Goal: Task Accomplishment & Management: Use online tool/utility

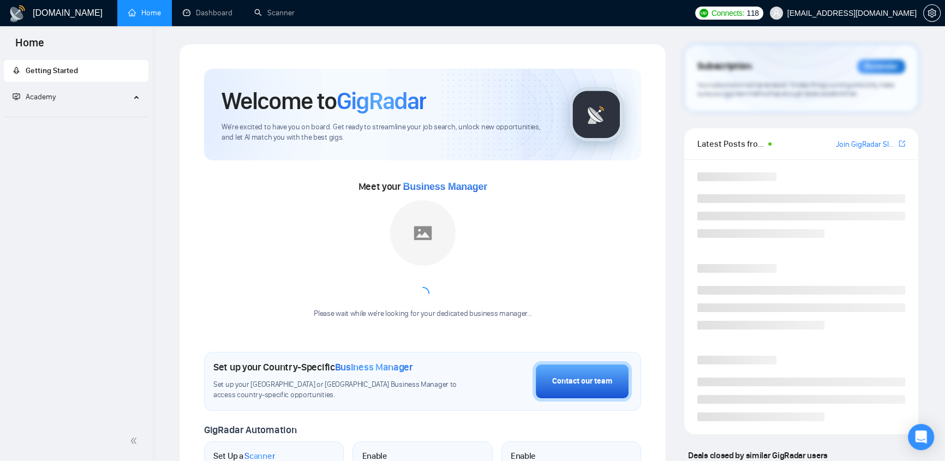
click at [851, 13] on span "[EMAIL_ADDRESS][DOMAIN_NAME]" at bounding box center [852, 13] width 129 height 0
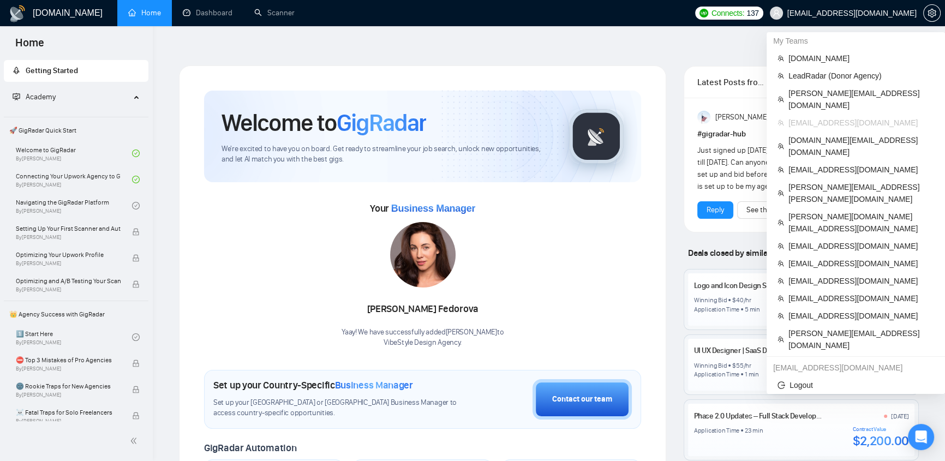
click at [849, 13] on span "[EMAIL_ADDRESS][DOMAIN_NAME]" at bounding box center [852, 13] width 129 height 0
click at [812, 55] on span "[DOMAIN_NAME]" at bounding box center [862, 58] width 146 height 12
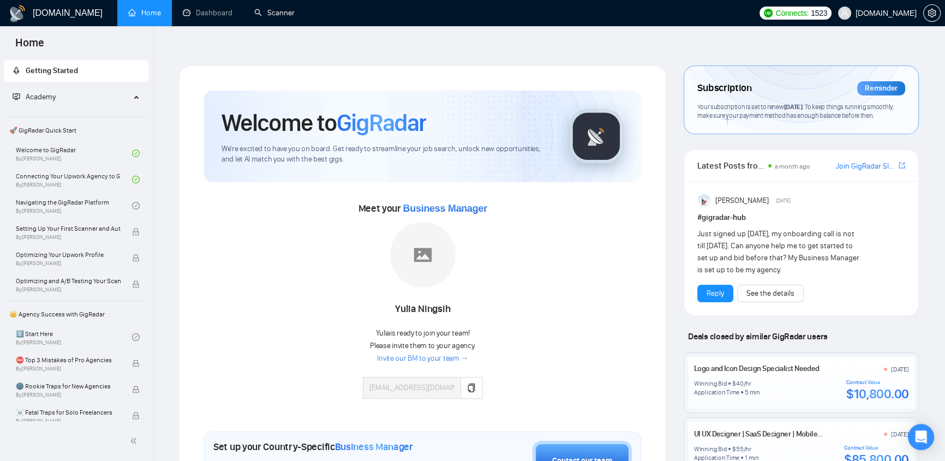
click at [272, 11] on link "Scanner" at bounding box center [274, 12] width 40 height 9
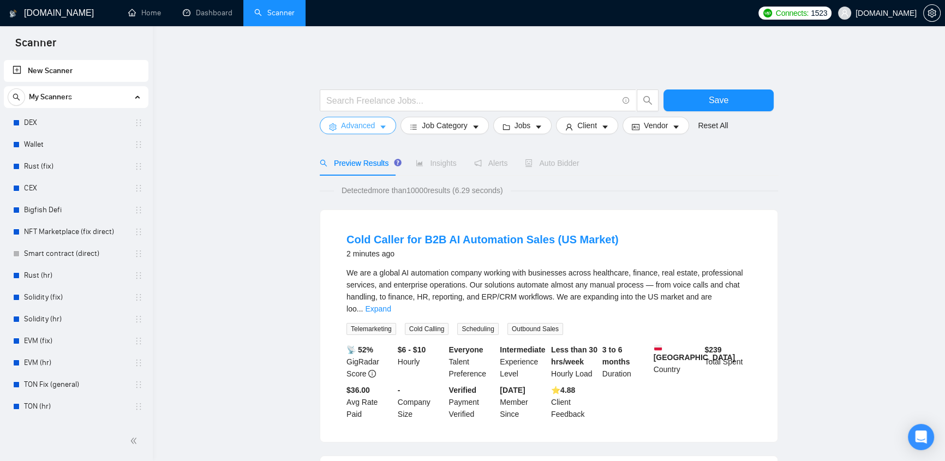
click at [382, 124] on button "Advanced" at bounding box center [358, 125] width 76 height 17
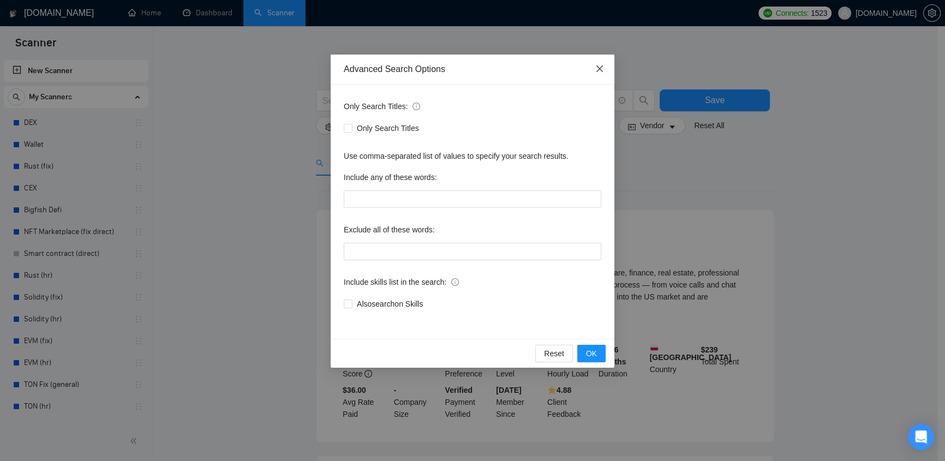
click at [600, 62] on span "Close" at bounding box center [599, 69] width 29 height 29
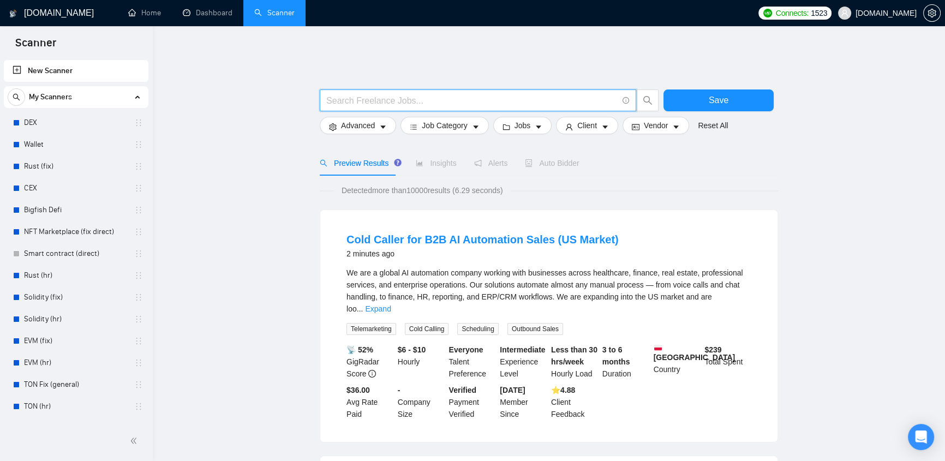
drag, startPoint x: 387, startPoint y: 89, endPoint x: 390, endPoint y: 82, distance: 7.3
click at [385, 94] on input "text" at bounding box center [471, 101] width 291 height 14
paste input "WordPress Developer | WooCommerce & Elementor"
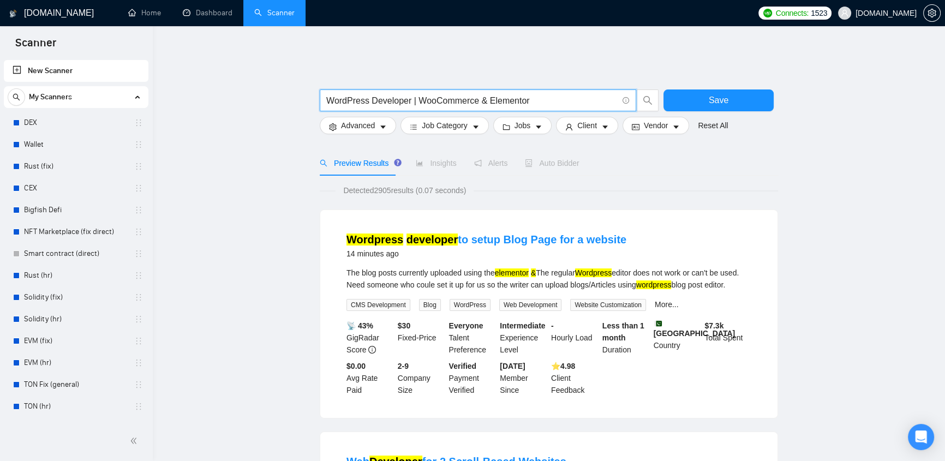
click at [544, 94] on input "WordPress Developer | WooCommerce & Elementor" at bounding box center [471, 101] width 291 height 14
drag, startPoint x: 545, startPoint y: 91, endPoint x: 475, endPoint y: 93, distance: 69.9
click at [475, 94] on input "WordPress Developer | WooCommerce & Elementor" at bounding box center [471, 101] width 291 height 14
type input "WordPress Developer | WooCommerce & Elementor"
click at [377, 120] on button "Advanced" at bounding box center [358, 125] width 76 height 17
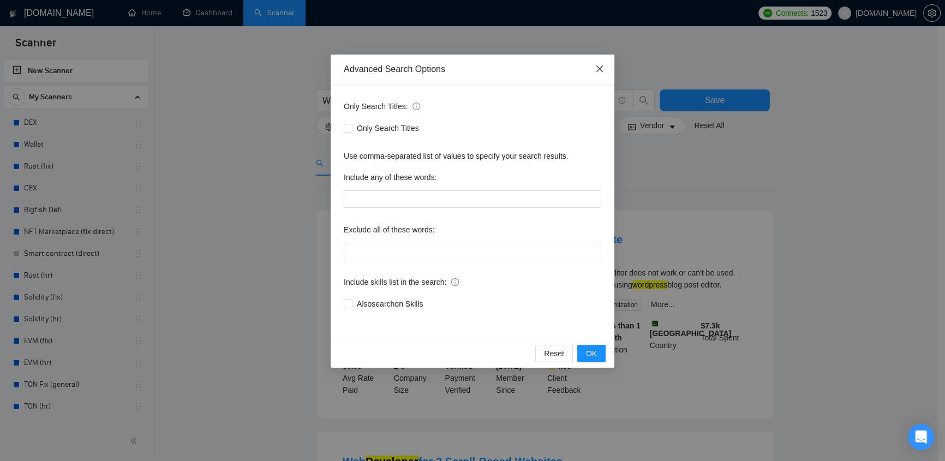
click at [596, 68] on icon "close" at bounding box center [599, 68] width 9 height 9
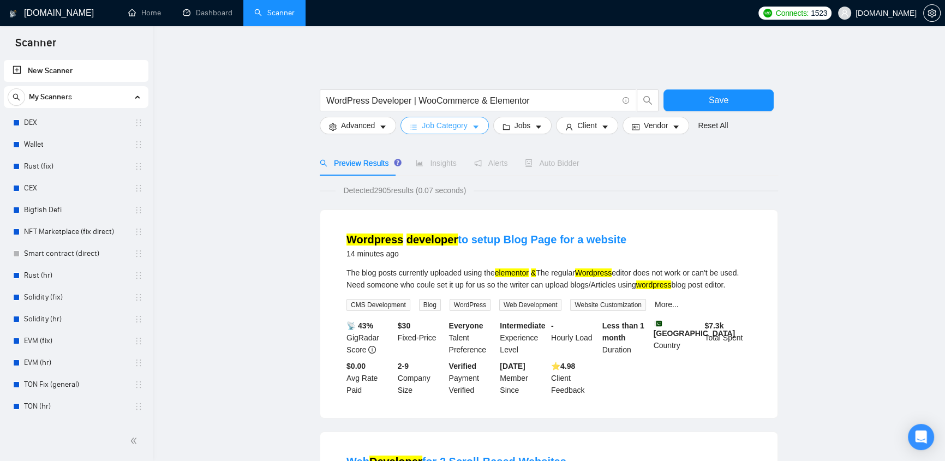
click at [447, 120] on span "Job Category" at bounding box center [444, 126] width 45 height 12
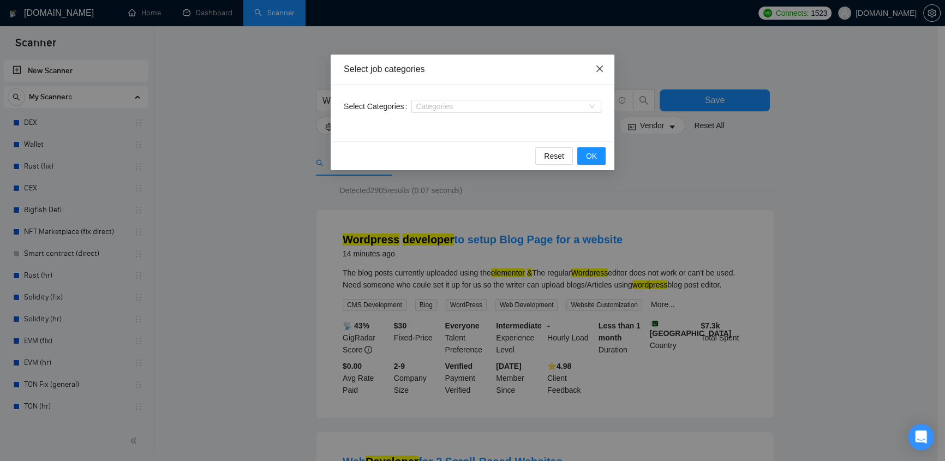
click at [596, 65] on icon "close" at bounding box center [599, 68] width 9 height 9
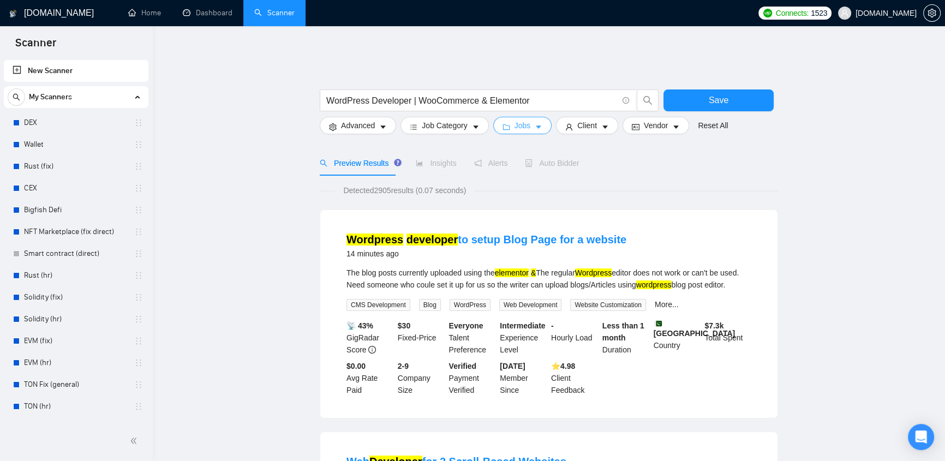
click at [527, 120] on span "Jobs" at bounding box center [523, 126] width 16 height 12
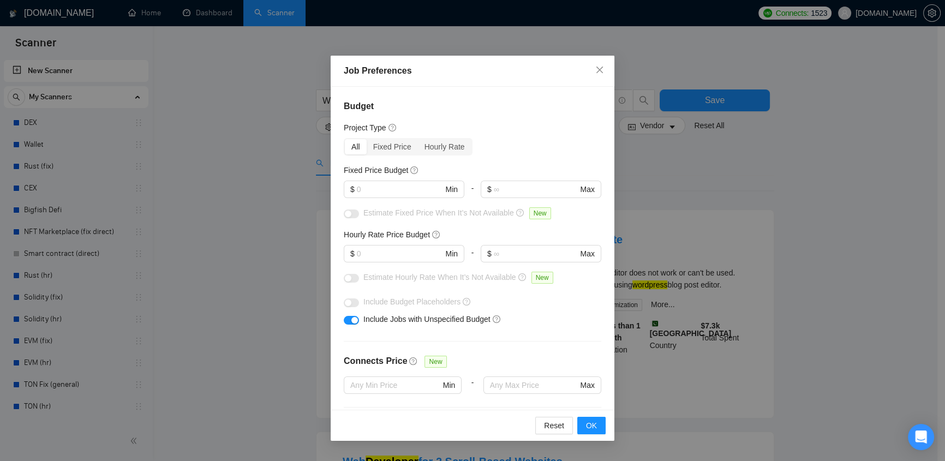
scroll to position [293, 0]
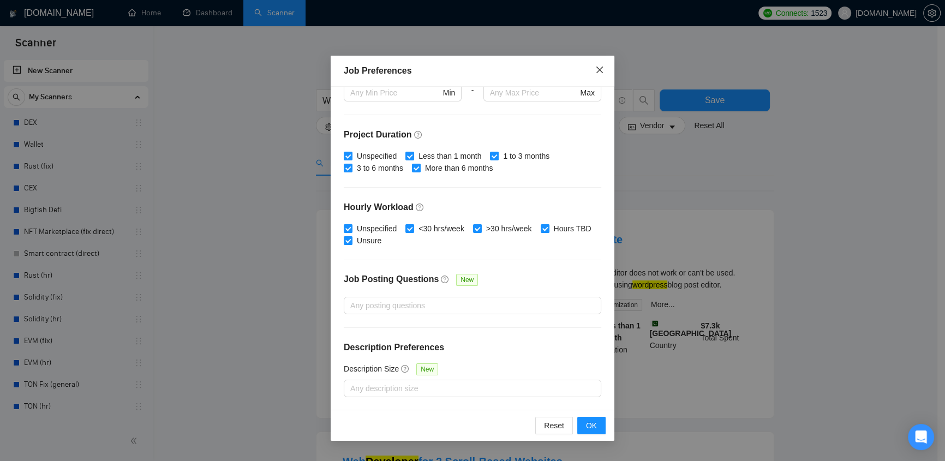
click at [599, 64] on span "Close" at bounding box center [599, 70] width 29 height 29
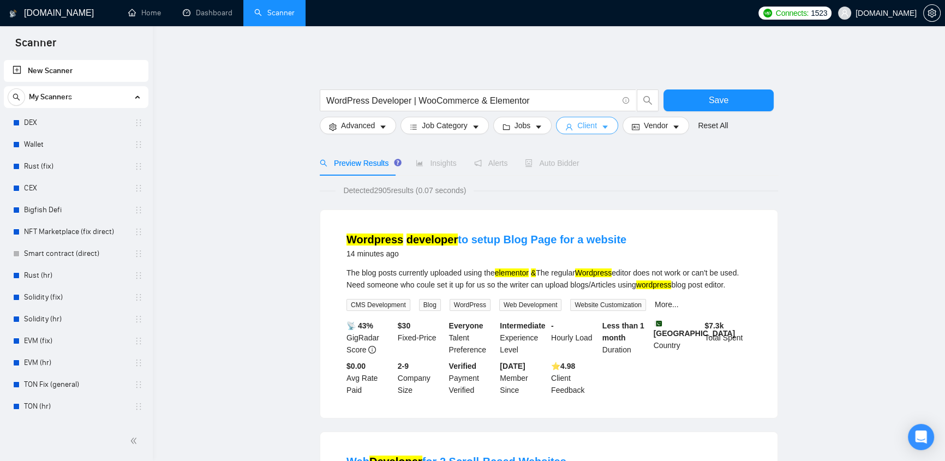
click at [587, 120] on span "Client" at bounding box center [587, 126] width 20 height 12
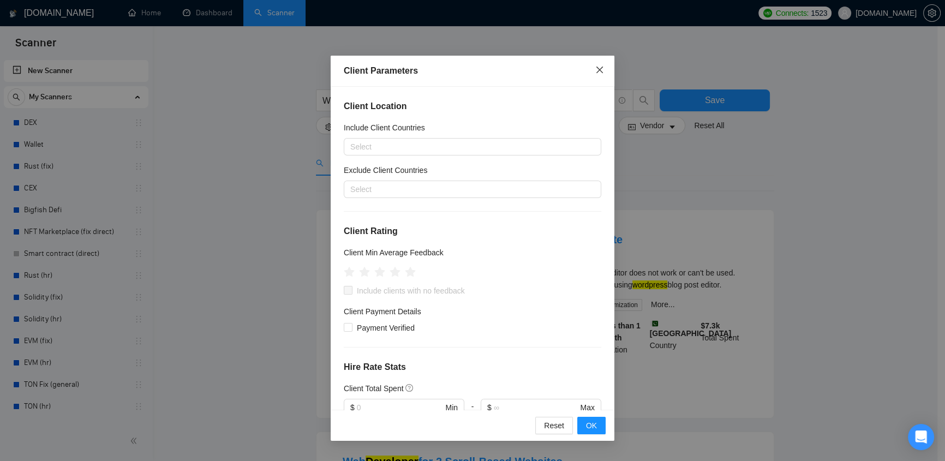
drag, startPoint x: 603, startPoint y: 67, endPoint x: 605, endPoint y: 99, distance: 32.3
click at [603, 66] on icon "close" at bounding box center [599, 69] width 9 height 9
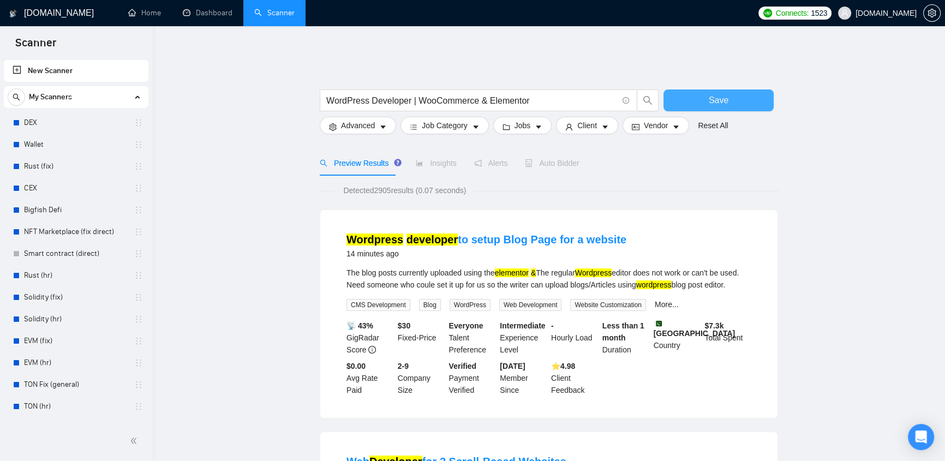
click at [698, 91] on button "Save" at bounding box center [719, 101] width 110 height 22
click at [712, 93] on span "Save" at bounding box center [719, 100] width 20 height 14
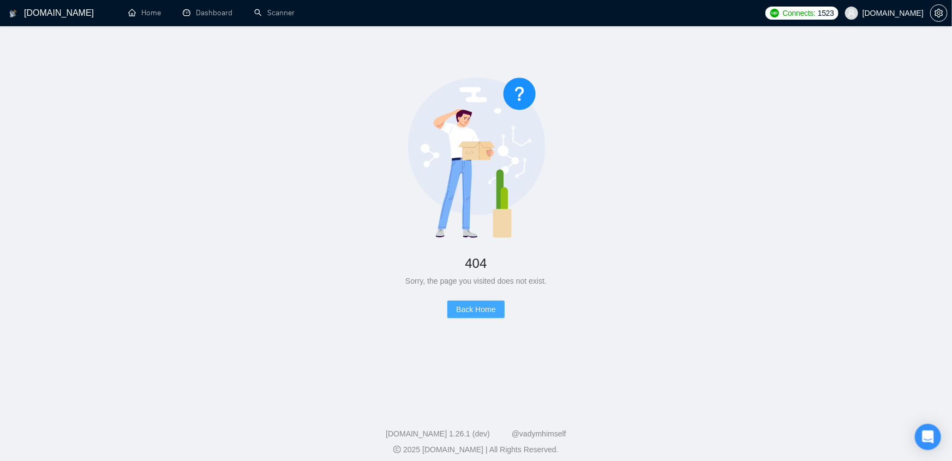
click at [492, 303] on span "Back Home" at bounding box center [475, 309] width 39 height 12
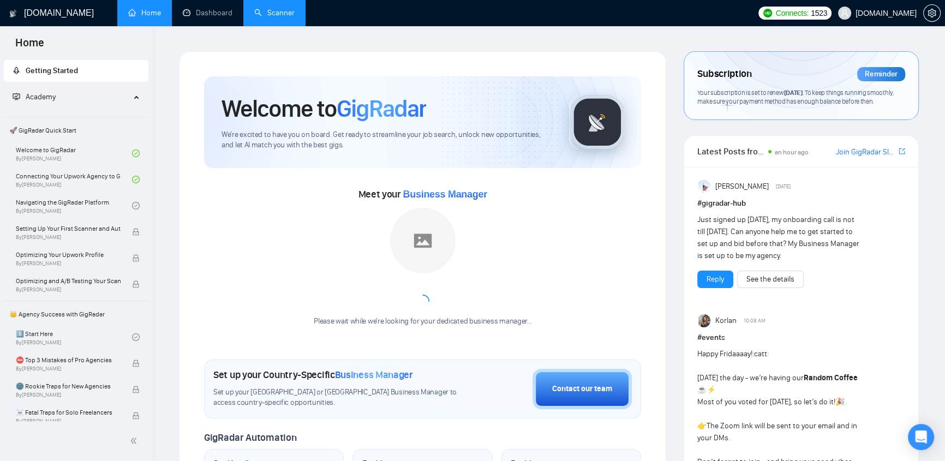
click at [271, 8] on link "Scanner" at bounding box center [274, 12] width 40 height 9
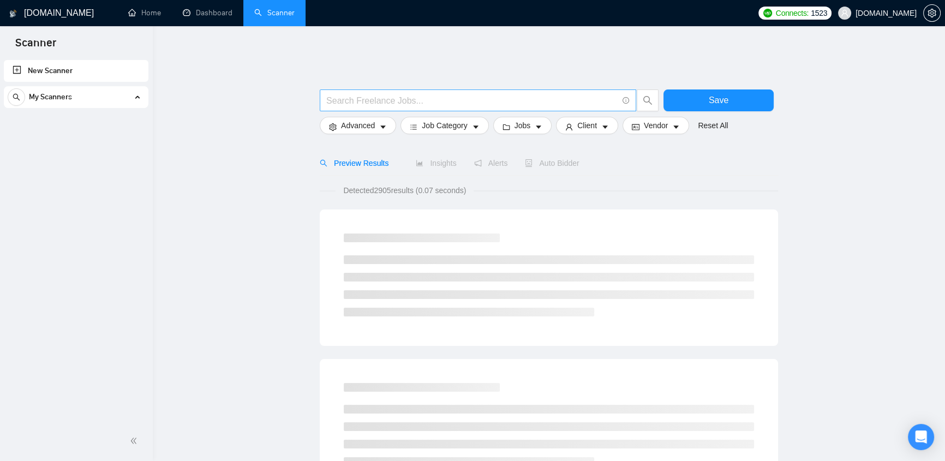
click at [428, 90] on span at bounding box center [478, 101] width 317 height 22
click at [423, 94] on input "text" at bounding box center [471, 101] width 291 height 14
type input "(HubSpot) | (Hub Spot)"
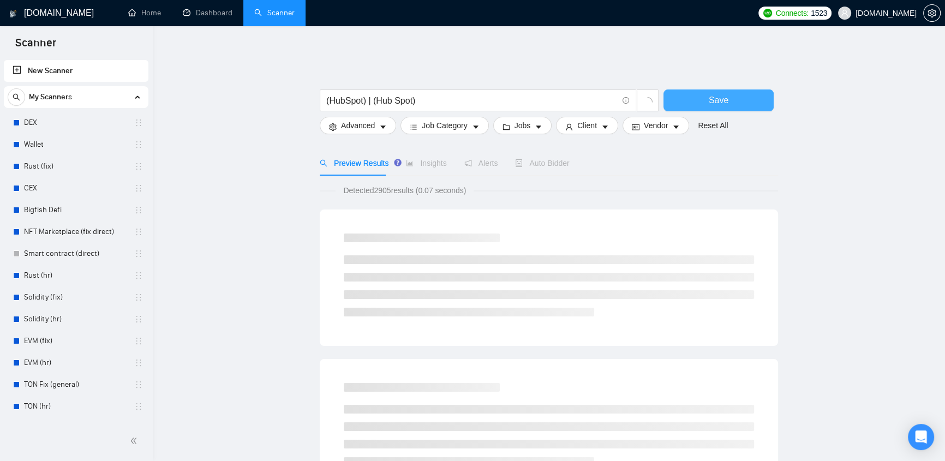
click at [734, 99] on button "Save" at bounding box center [719, 101] width 110 height 22
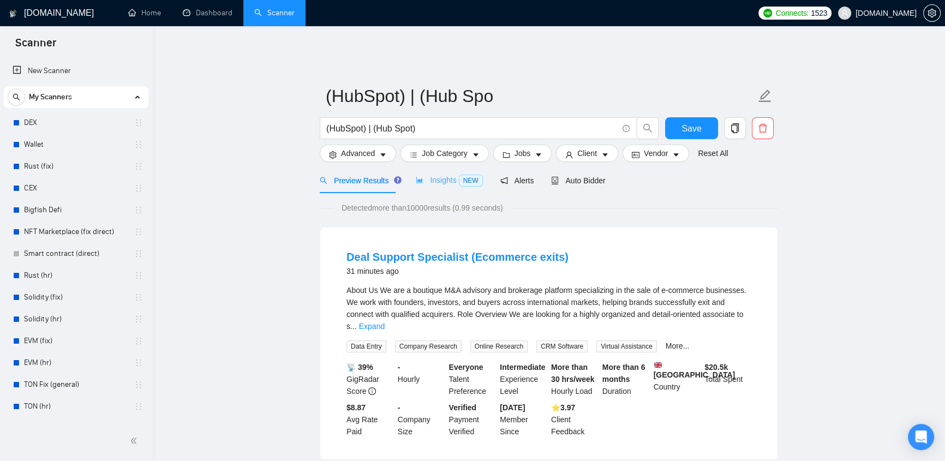
click at [429, 179] on div "Insights NEW" at bounding box center [449, 181] width 67 height 26
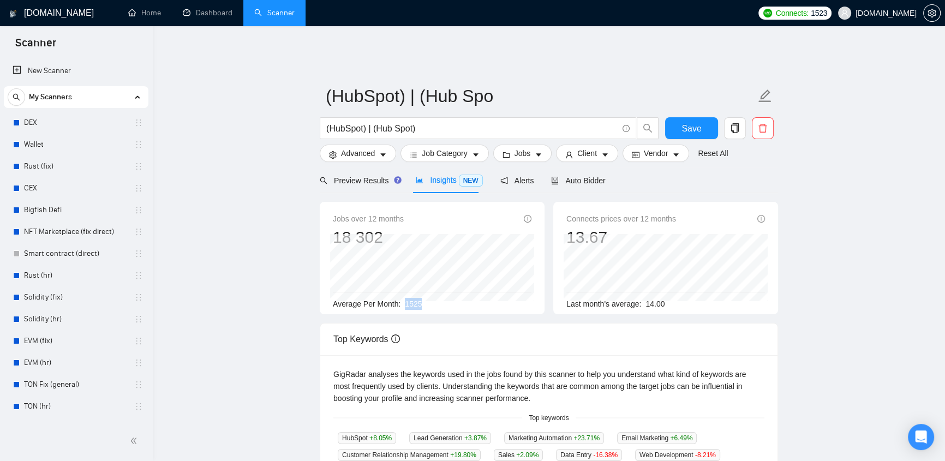
drag, startPoint x: 407, startPoint y: 298, endPoint x: 417, endPoint y: 296, distance: 10.6
click at [405, 298] on div "Average Per Month: 1525" at bounding box center [432, 304] width 199 height 12
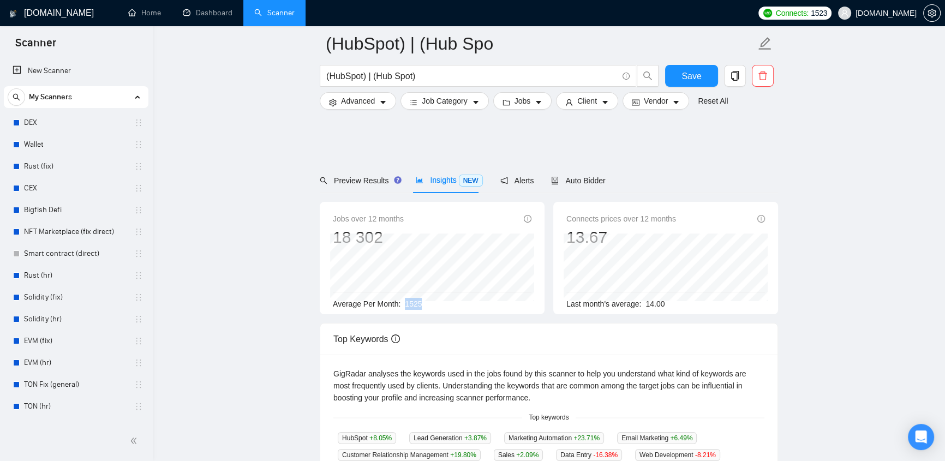
scroll to position [231, 0]
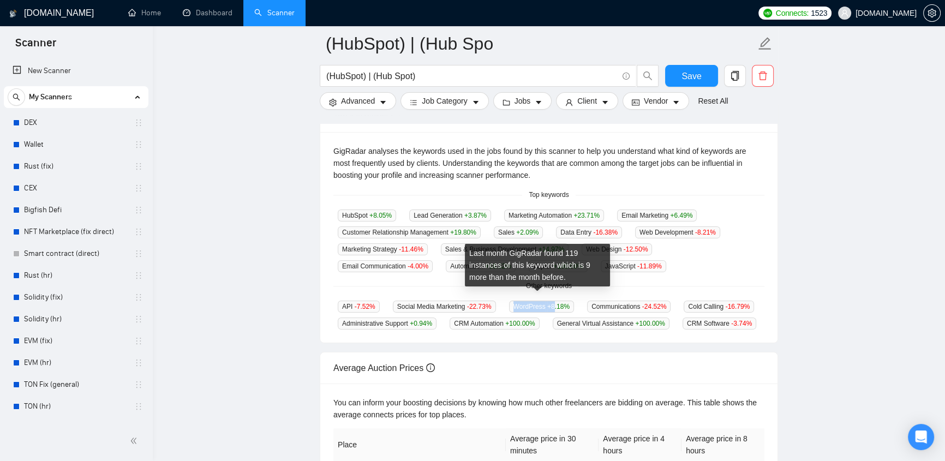
drag, startPoint x: 511, startPoint y: 297, endPoint x: 549, endPoint y: 302, distance: 38.1
click at [549, 302] on span "WordPress +8.18 %" at bounding box center [541, 307] width 65 height 12
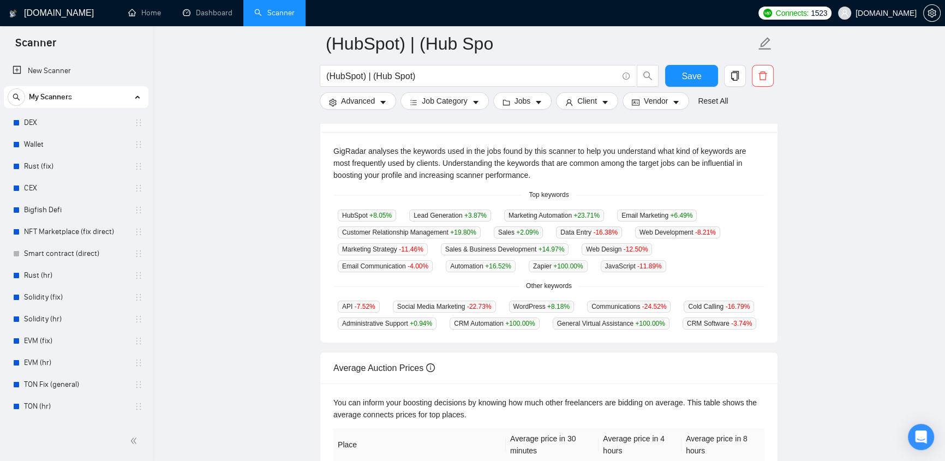
click at [762, 168] on div "GigRadar analyses the keywords used in the jobs found by this scanner to help y…" at bounding box center [548, 163] width 431 height 36
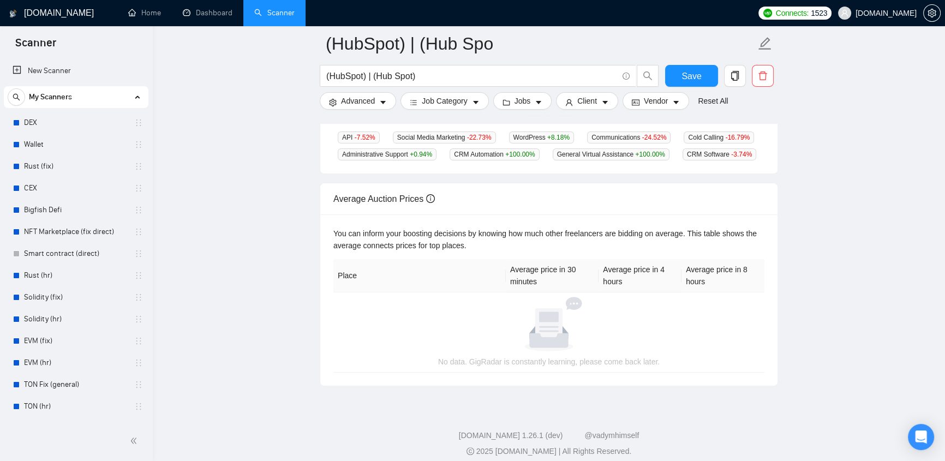
scroll to position [0, 0]
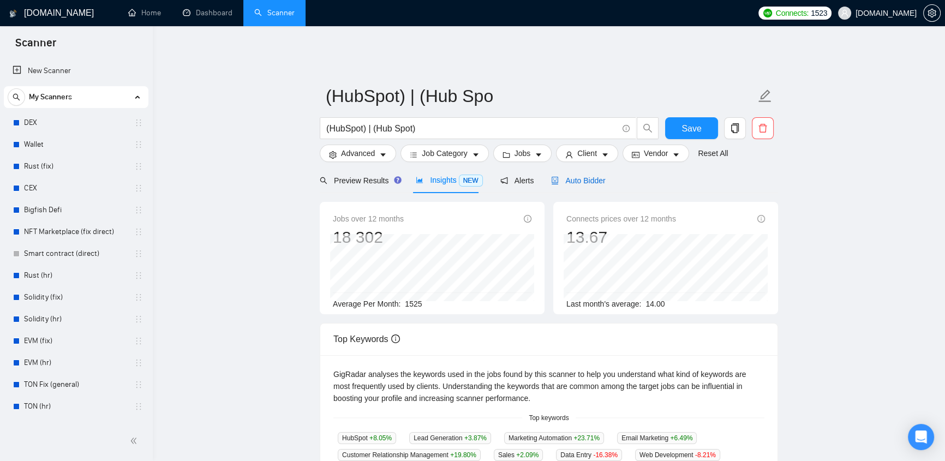
click at [571, 176] on span "Auto Bidder" at bounding box center [578, 180] width 54 height 9
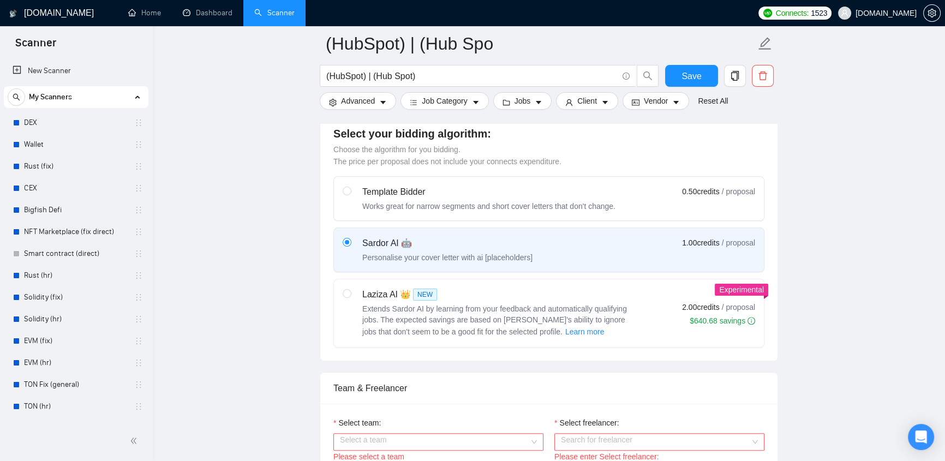
scroll to position [463, 0]
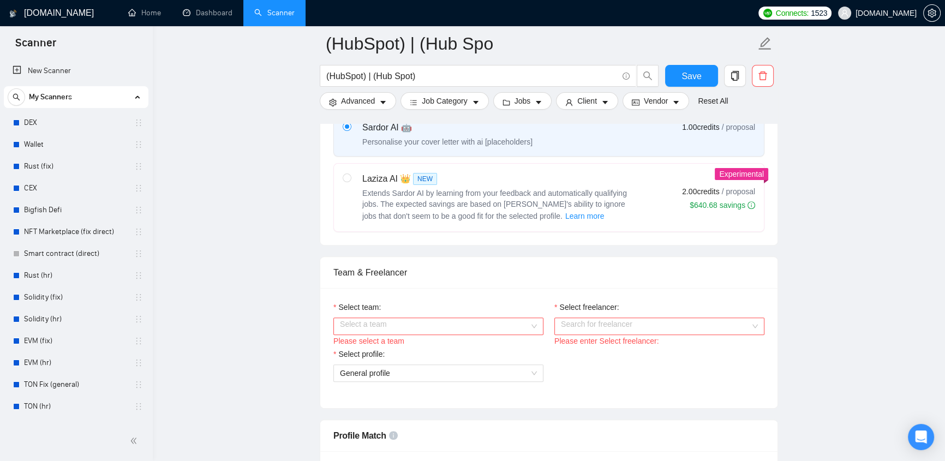
click at [472, 318] on input "Select team:" at bounding box center [434, 326] width 189 height 16
click at [652, 288] on div "Select team: Select a team Please select a team Select freelancer: Search for f…" at bounding box center [548, 348] width 457 height 120
click at [598, 324] on input "Select freelancer:" at bounding box center [655, 326] width 189 height 16
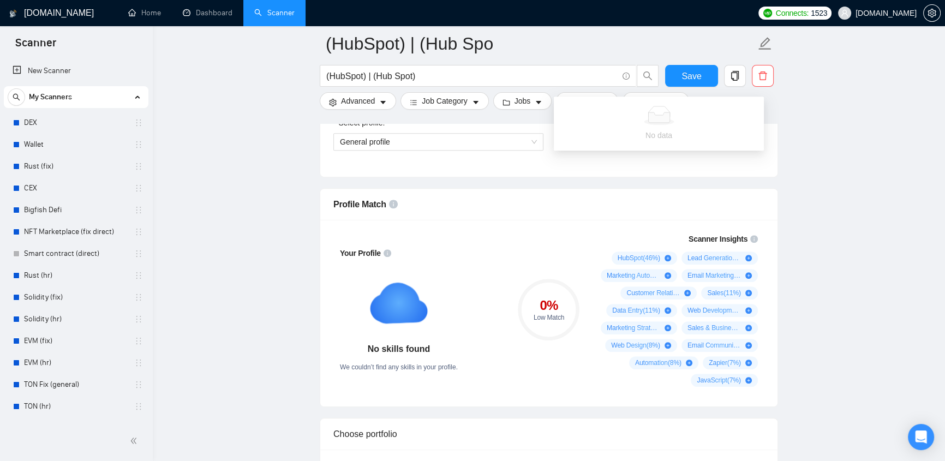
scroll to position [231, 0]
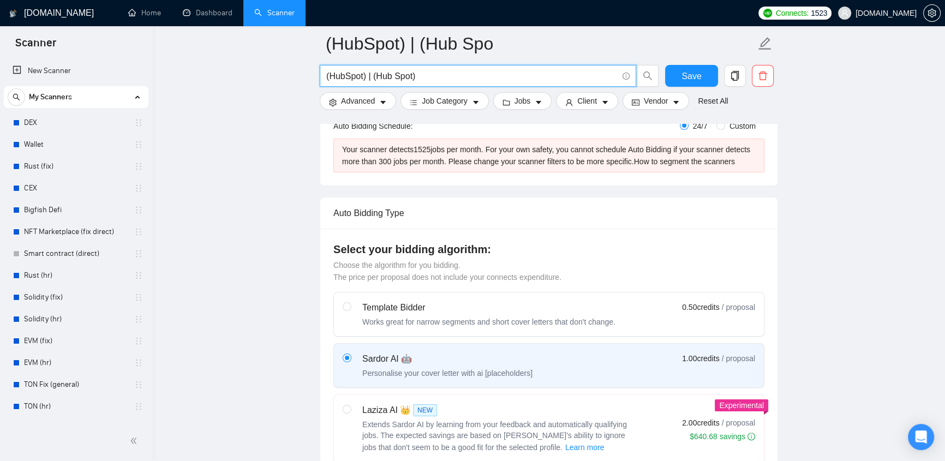
drag, startPoint x: 410, startPoint y: 78, endPoint x: 328, endPoint y: 76, distance: 81.9
click at [328, 76] on input "(HubSpot) | (Hub Spot)" at bounding box center [471, 76] width 291 height 14
type input "(Цщкв)"
click at [410, 76] on input "(Цщкв)" at bounding box center [471, 76] width 291 height 14
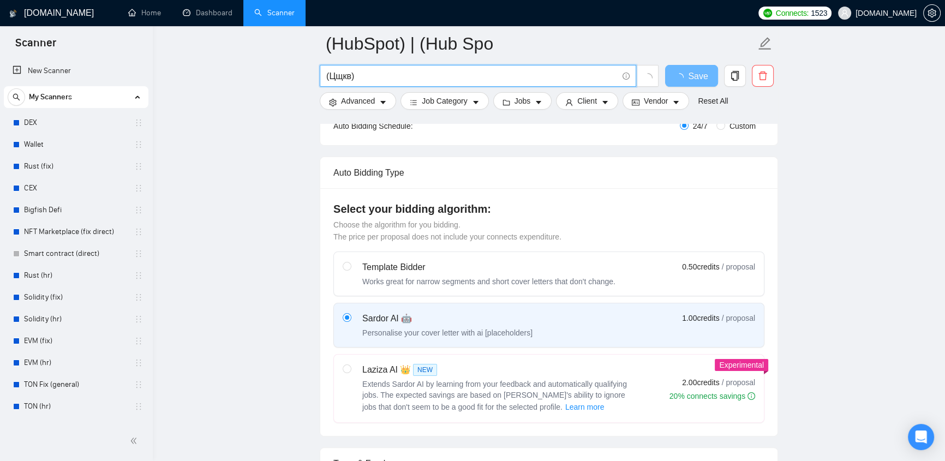
drag, startPoint x: 351, startPoint y: 78, endPoint x: 331, endPoint y: 79, distance: 20.2
click at [331, 79] on input "(Цщкв)" at bounding box center [471, 76] width 291 height 14
type input "()"
type input "(Wordpress)"
click at [355, 98] on span "Advanced" at bounding box center [358, 101] width 34 height 12
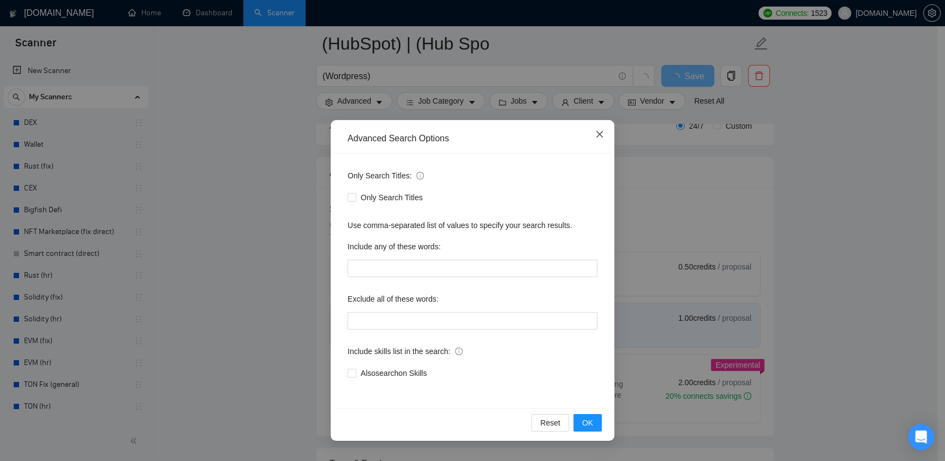
drag, startPoint x: 603, startPoint y: 138, endPoint x: 475, endPoint y: 2, distance: 186.1
click at [601, 137] on icon "close" at bounding box center [599, 134] width 9 height 9
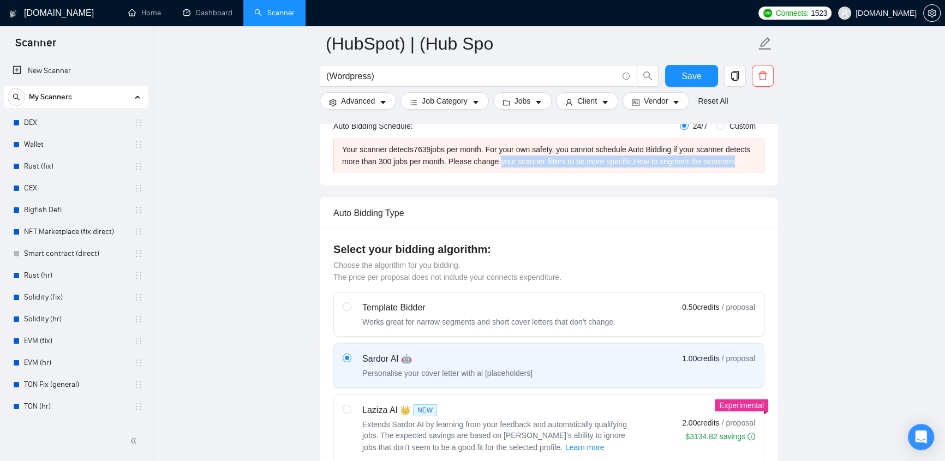
drag, startPoint x: 497, startPoint y: 147, endPoint x: 737, endPoint y: 154, distance: 240.2
click at [737, 154] on div "Your scanner detects 7639 jobs per month. For your own safety, you cannot sched…" at bounding box center [549, 156] width 414 height 24
click at [726, 157] on link "How to segment the scanners" at bounding box center [684, 161] width 101 height 9
click at [369, 78] on input "(Wordpress)" at bounding box center [471, 76] width 291 height 14
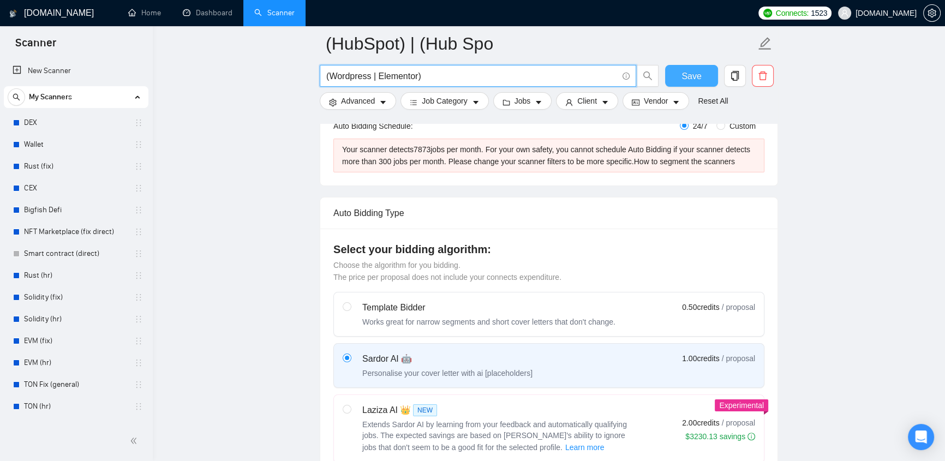
type input "(Wordpress | Elementor)"
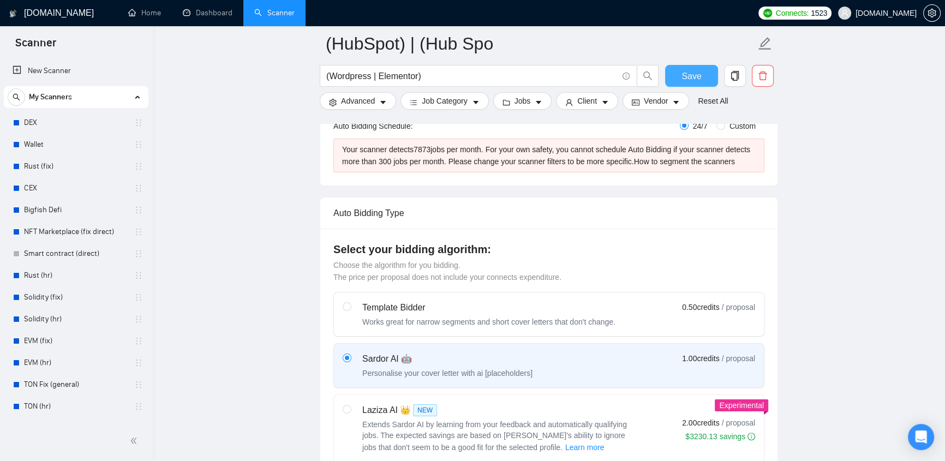
click at [708, 76] on button "Save" at bounding box center [691, 76] width 53 height 22
click at [283, 17] on link "Scanner" at bounding box center [274, 12] width 40 height 9
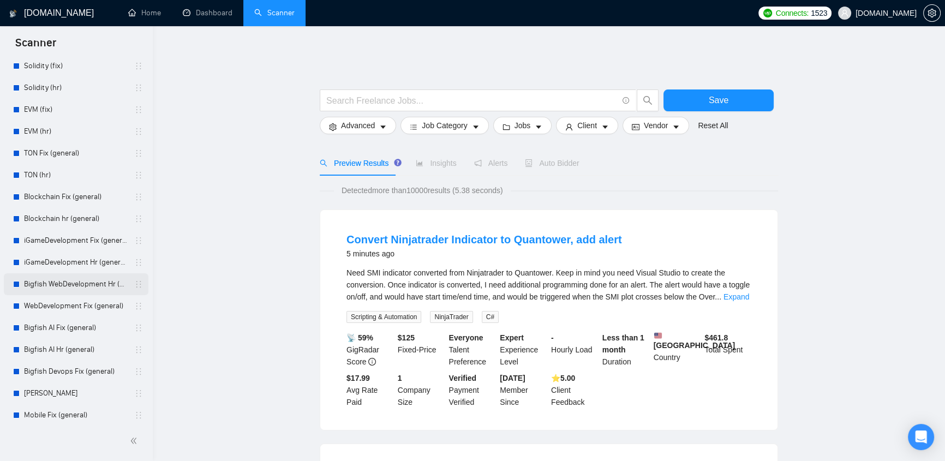
scroll to position [463, 0]
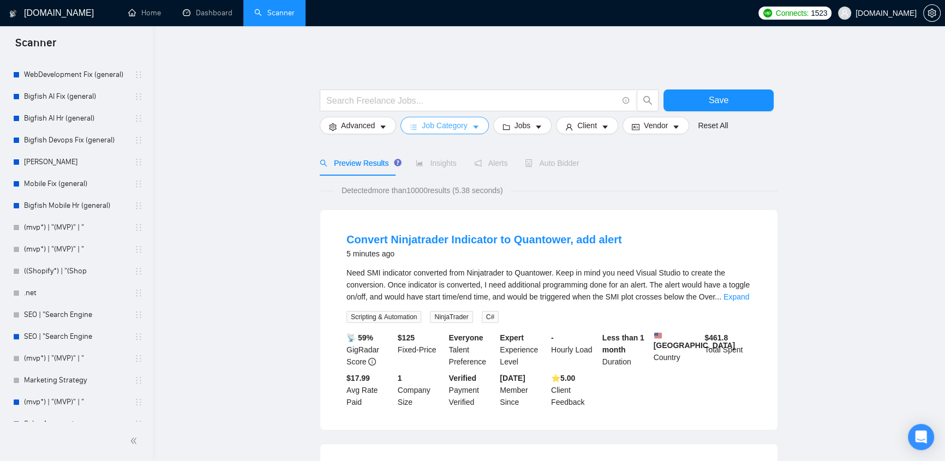
click at [460, 120] on span "Job Category" at bounding box center [444, 126] width 45 height 12
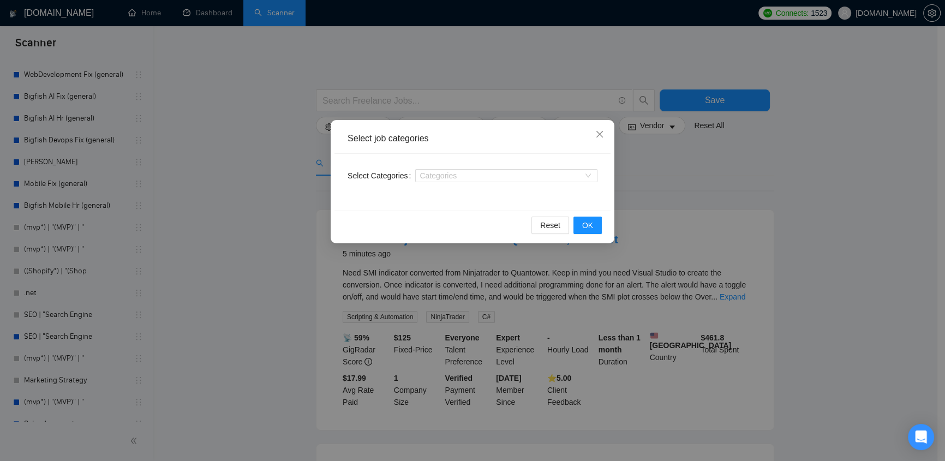
click at [687, 133] on div "Select job categories Select Categories Categories Reset OK" at bounding box center [472, 230] width 945 height 461
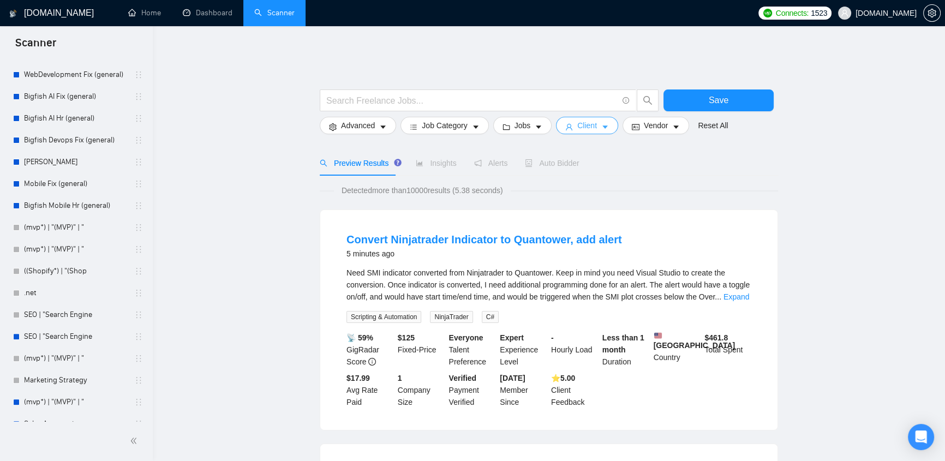
click at [582, 120] on span "Client" at bounding box center [587, 126] width 20 height 12
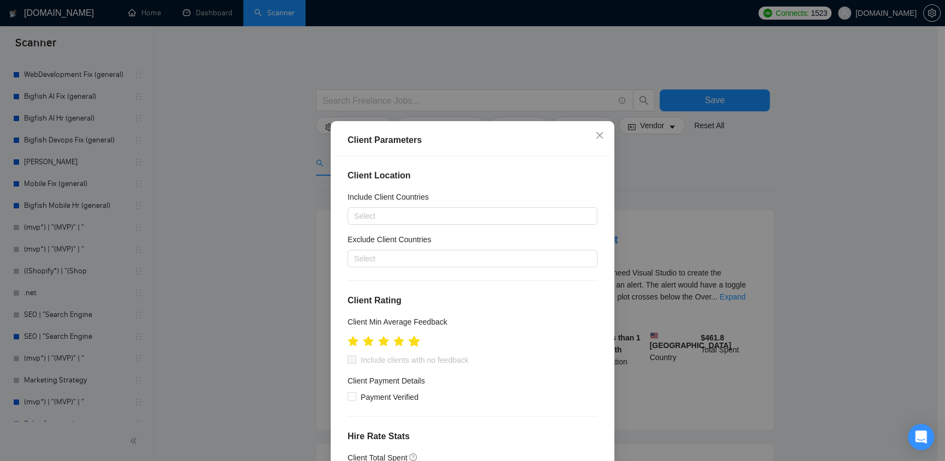
scroll to position [115, 0]
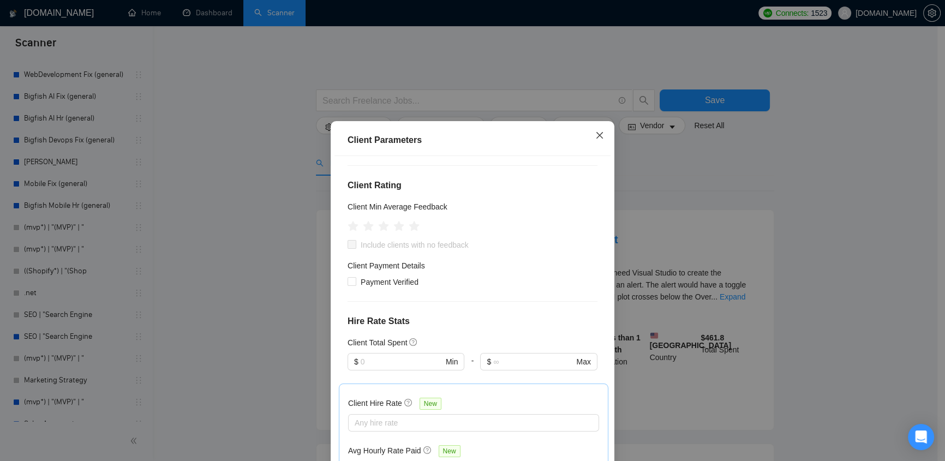
click at [595, 136] on icon "close" at bounding box center [599, 135] width 9 height 9
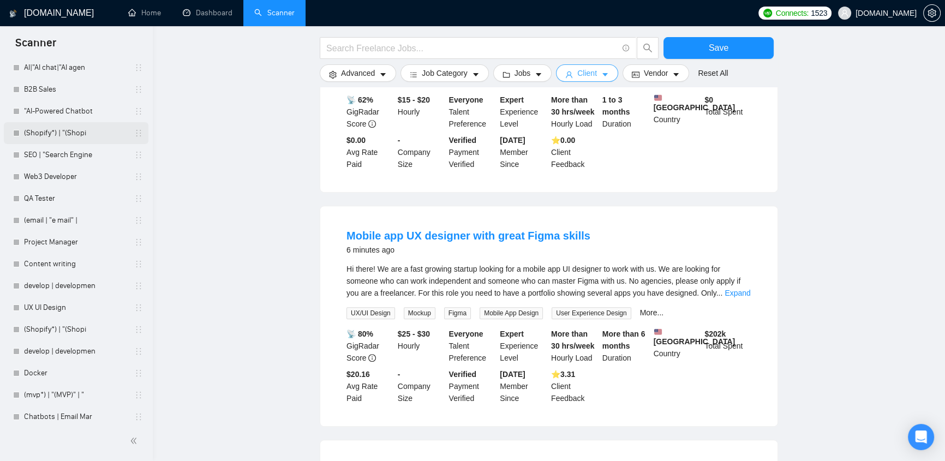
scroll to position [3816, 0]
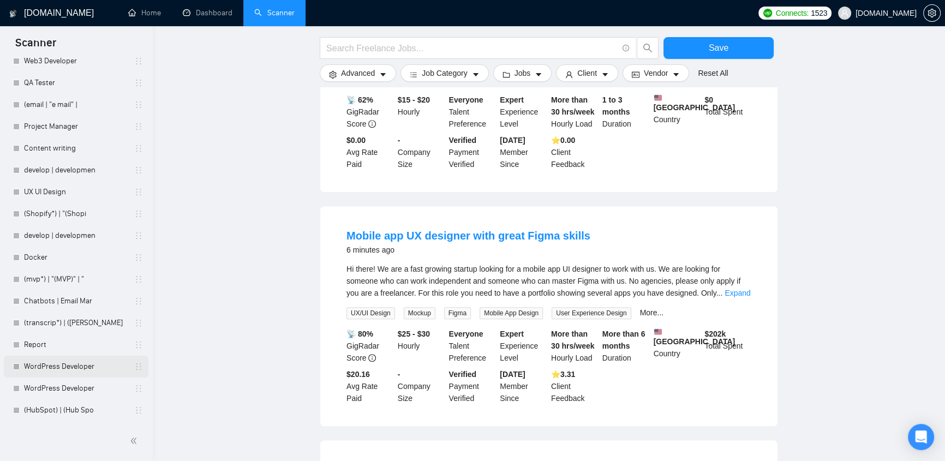
click at [73, 366] on link "WordPress Developer" at bounding box center [76, 367] width 104 height 22
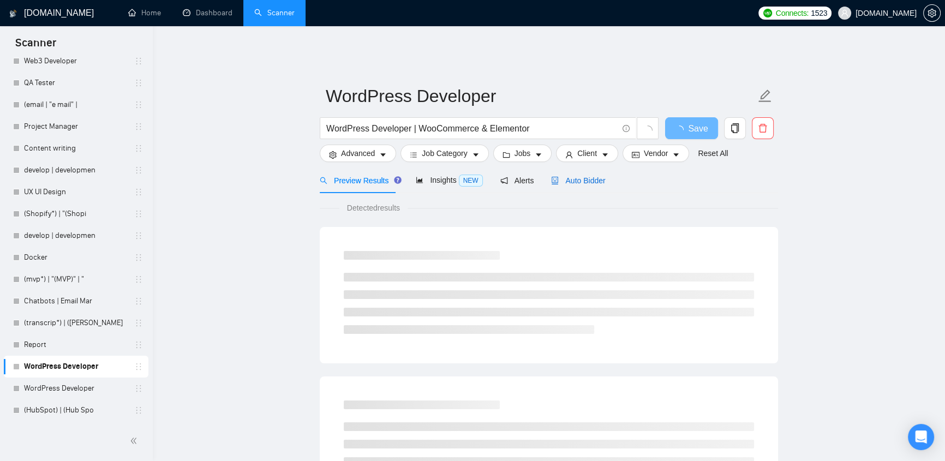
click at [573, 176] on span "Auto Bidder" at bounding box center [578, 180] width 54 height 9
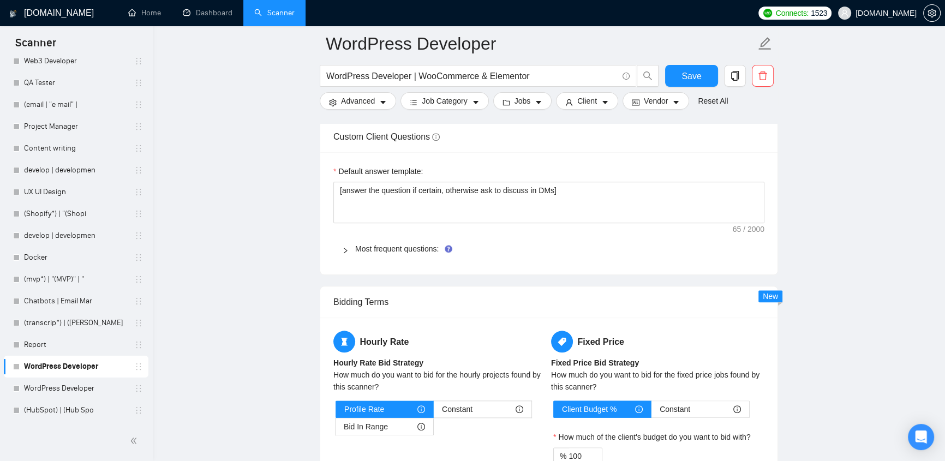
scroll to position [1852, 0]
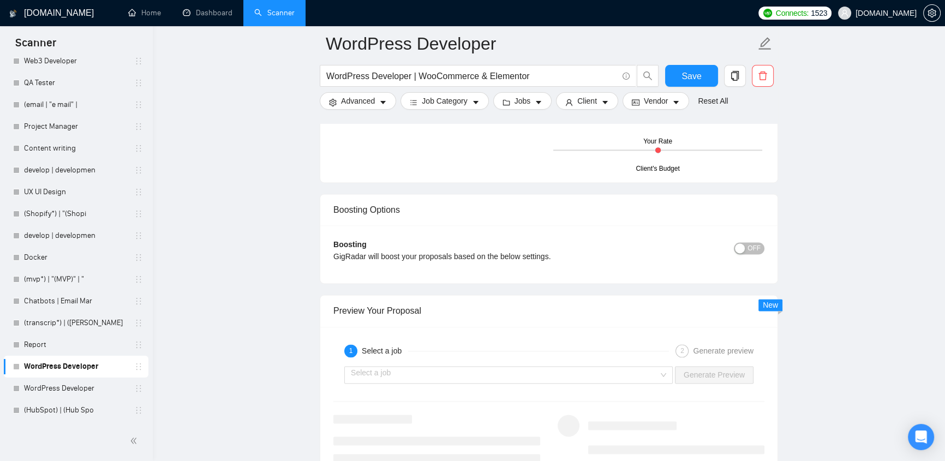
click at [896, 13] on span "[DOMAIN_NAME]" at bounding box center [886, 13] width 61 height 0
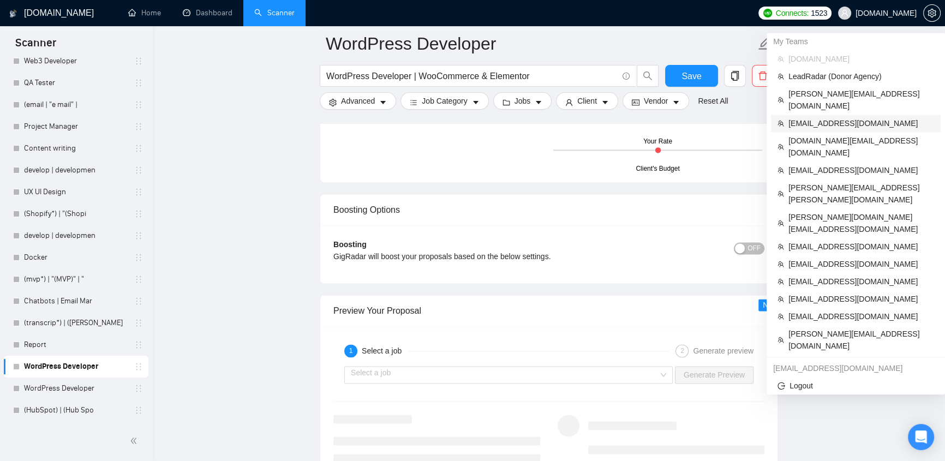
click at [843, 117] on span "[EMAIL_ADDRESS][DOMAIN_NAME]" at bounding box center [862, 123] width 146 height 12
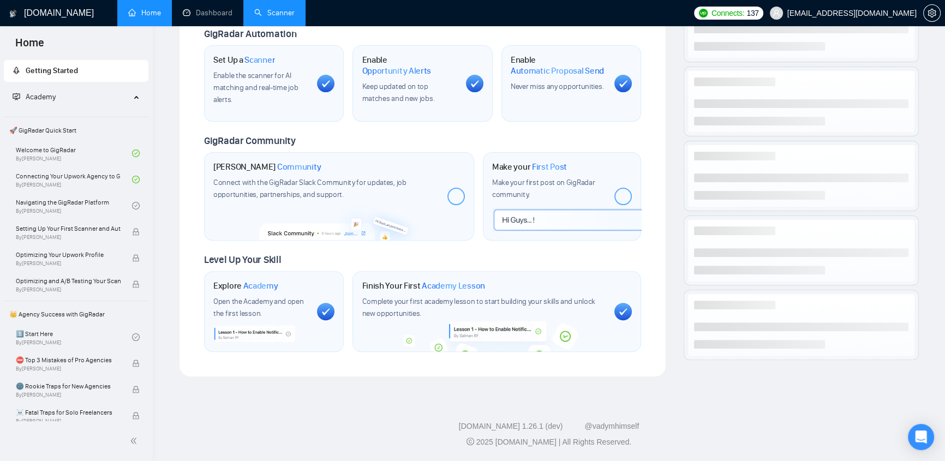
scroll to position [394, 0]
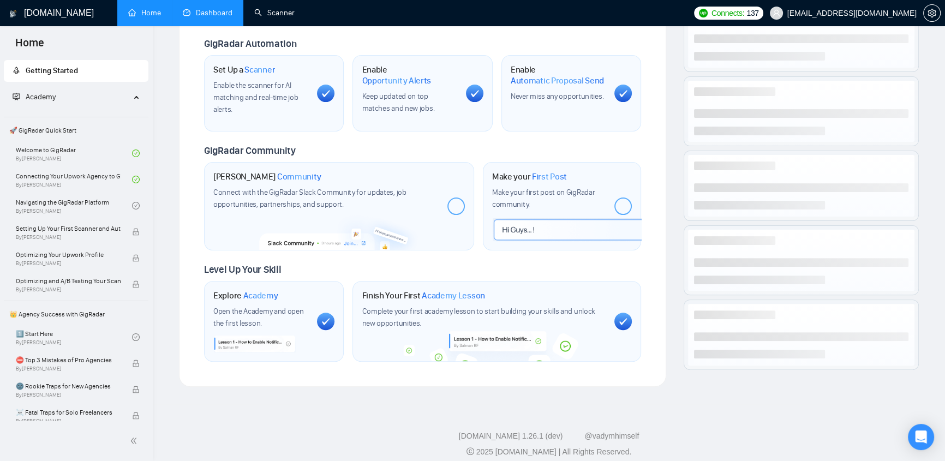
click at [207, 17] on link "Dashboard" at bounding box center [208, 12] width 50 height 9
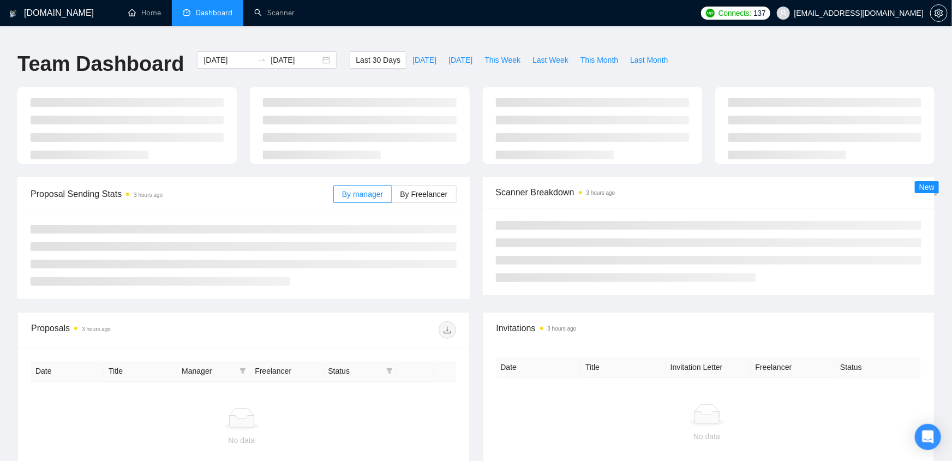
type input "[DATE]"
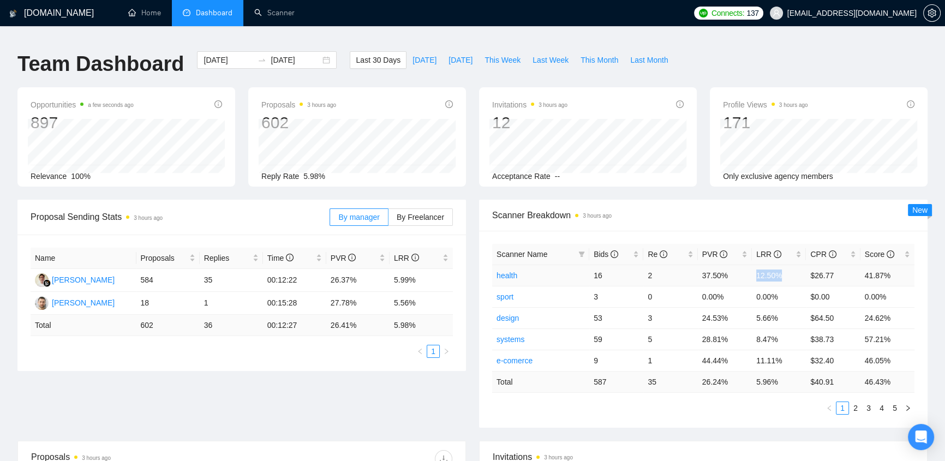
drag, startPoint x: 758, startPoint y: 268, endPoint x: 786, endPoint y: 263, distance: 28.3
click at [784, 265] on td "12.50%" at bounding box center [779, 275] width 54 height 21
drag, startPoint x: 753, startPoint y: 357, endPoint x: 789, endPoint y: 342, distance: 39.1
click at [789, 350] on td "11.11%" at bounding box center [779, 360] width 54 height 21
drag, startPoint x: 291, startPoint y: 294, endPoint x: 272, endPoint y: 289, distance: 19.9
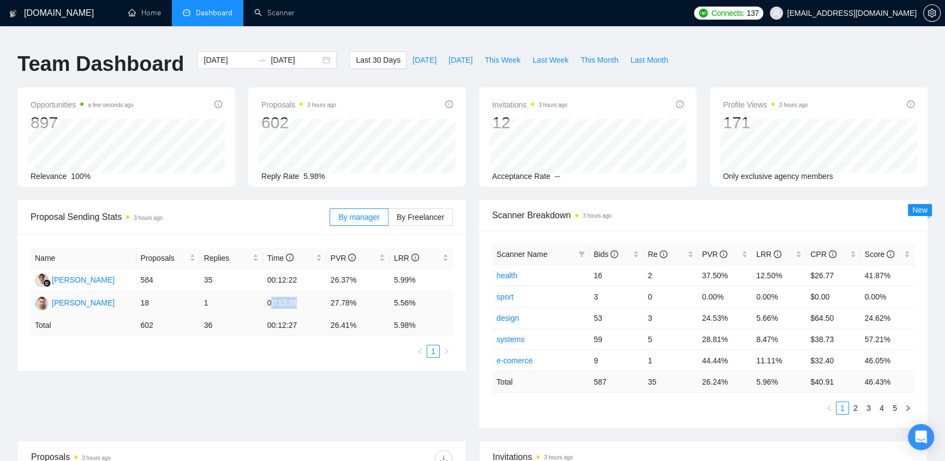
click at [272, 292] on td "00:15:28" at bounding box center [294, 303] width 63 height 23
drag, startPoint x: 306, startPoint y: 268, endPoint x: 267, endPoint y: 272, distance: 38.5
click at [267, 272] on td "00:12:22" at bounding box center [294, 280] width 63 height 23
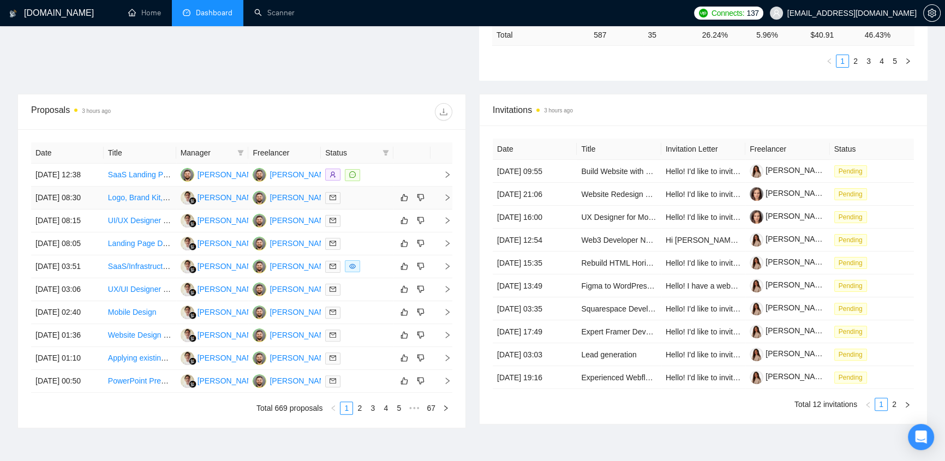
click at [349, 192] on div at bounding box center [357, 198] width 64 height 13
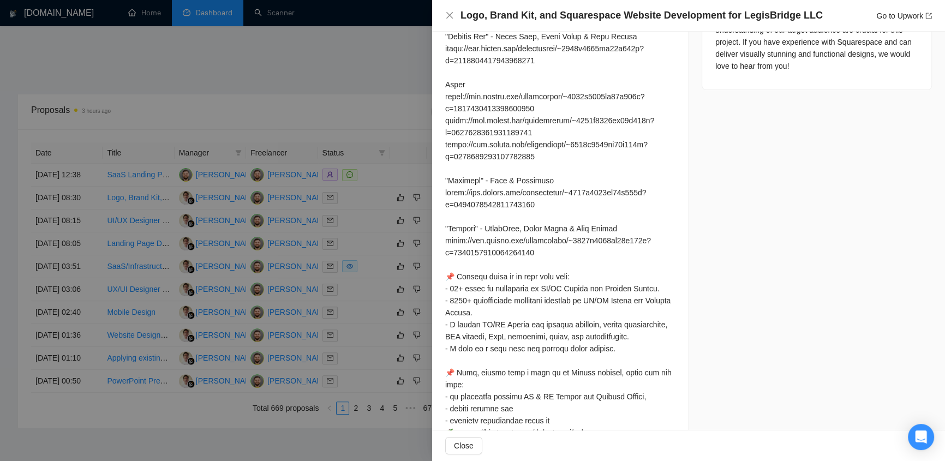
scroll to position [665, 0]
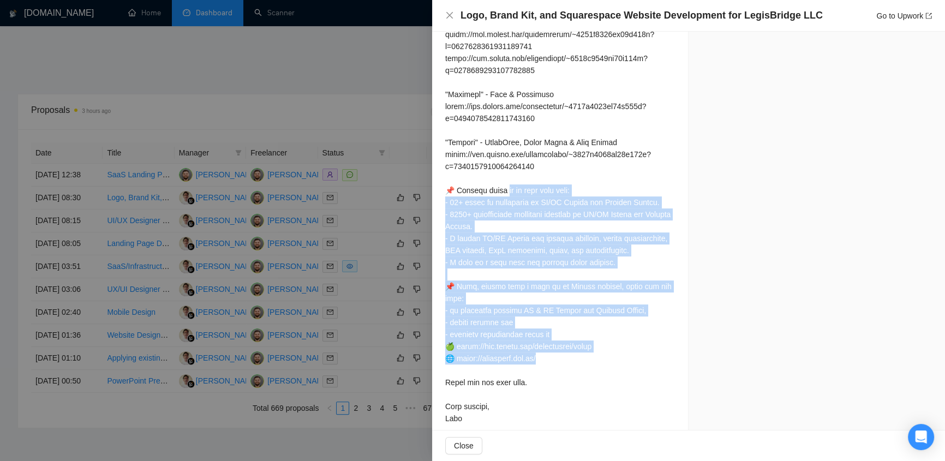
drag, startPoint x: 502, startPoint y: 175, endPoint x: 621, endPoint y: 345, distance: 207.4
click at [621, 345] on div at bounding box center [560, 58] width 230 height 732
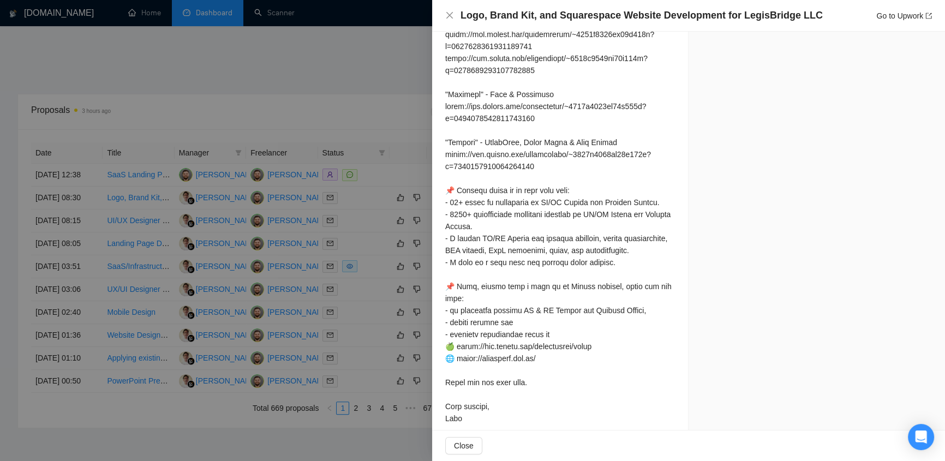
click at [620, 359] on div at bounding box center [560, 58] width 230 height 732
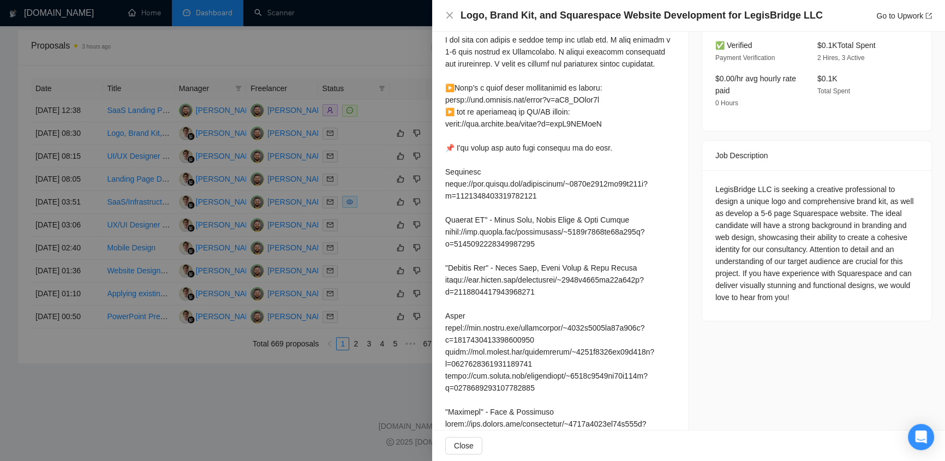
scroll to position [0, 0]
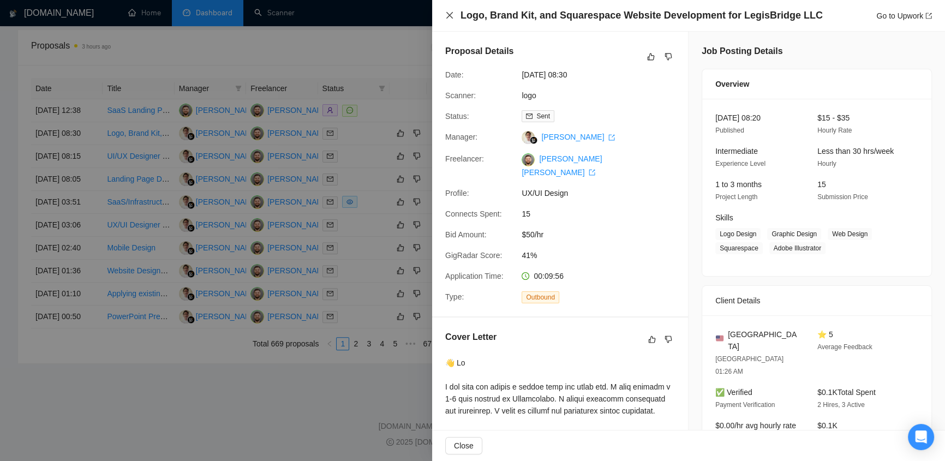
click at [448, 18] on icon "close" at bounding box center [449, 15] width 9 height 9
